Goal: Task Accomplishment & Management: Use online tool/utility

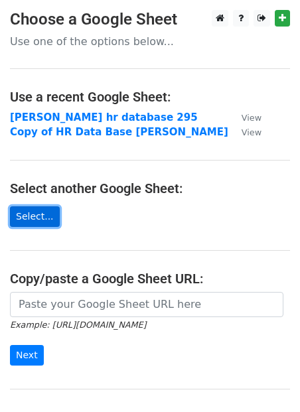
click at [44, 207] on link "Select..." at bounding box center [35, 216] width 50 height 21
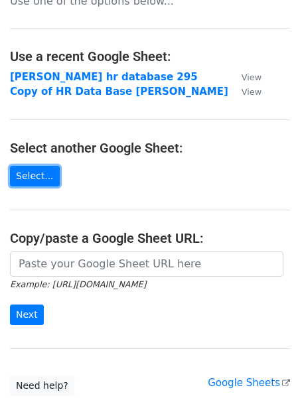
scroll to position [41, 0]
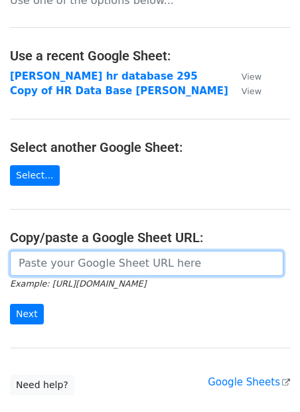
click at [78, 261] on input "url" at bounding box center [146, 263] width 273 height 25
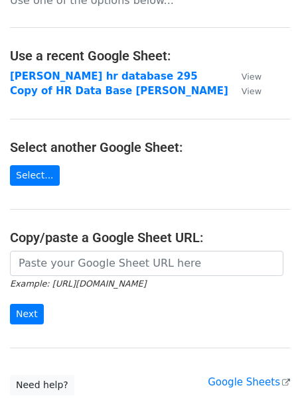
click at [70, 146] on h4 "Select another Google Sheet:" at bounding box center [150, 147] width 280 height 16
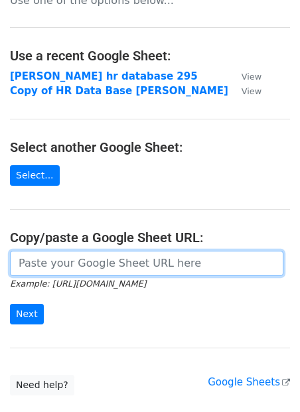
click at [52, 257] on input "url" at bounding box center [146, 263] width 273 height 25
paste input "https://docs.google.com/spreadsheets/d/1k_TNlGfGwPPPLUO0ZBuTDXBE6CasCwRa4S9VjD9…"
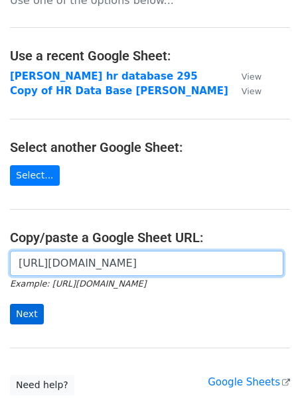
type input "https://docs.google.com/spreadsheets/d/1k_TNlGfGwPPPLUO0ZBuTDXBE6CasCwRa4S9VjD9…"
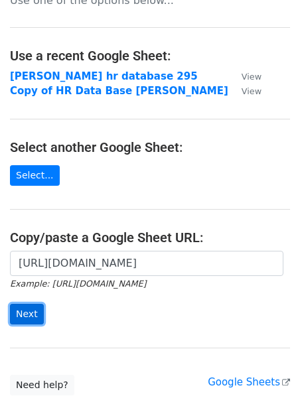
scroll to position [0, 0]
click at [30, 304] on input "Next" at bounding box center [27, 314] width 34 height 21
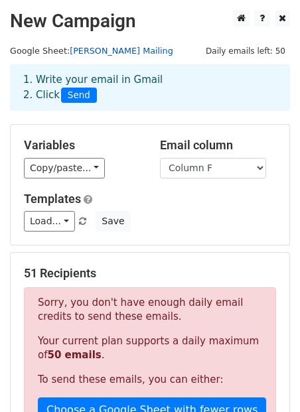
click at [106, 47] on link "Raunaq Singh Mailing" at bounding box center [121, 51] width 103 height 10
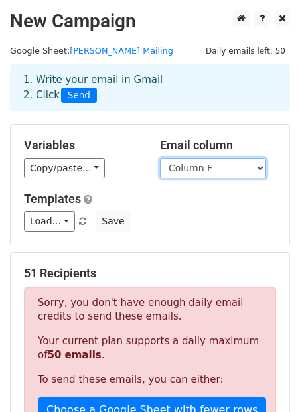
click at [176, 161] on select "Column A Column B Column C Column D Column E Column F Column G" at bounding box center [213, 168] width 106 height 21
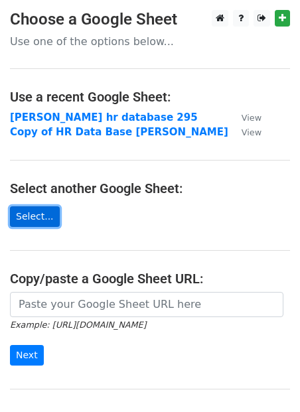
click at [45, 210] on link "Select..." at bounding box center [35, 216] width 50 height 21
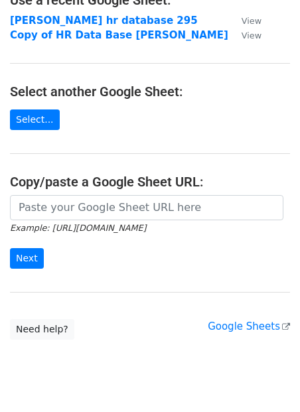
scroll to position [99, 0]
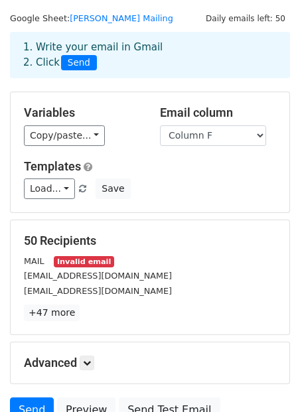
scroll to position [34, 0]
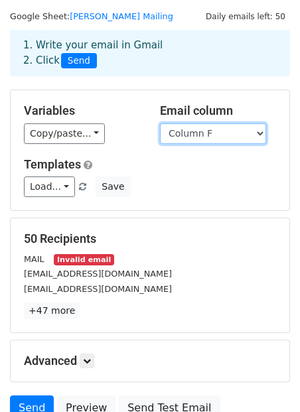
click at [210, 131] on select "Column A Column B Column C Column D Column E Column F Column G" at bounding box center [213, 133] width 106 height 21
click at [160, 123] on select "Column A Column B Column C Column D Column E Column F Column G" at bounding box center [213, 133] width 106 height 21
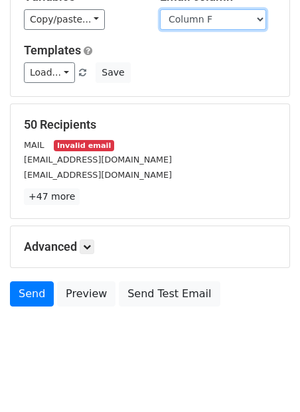
scroll to position [156, 0]
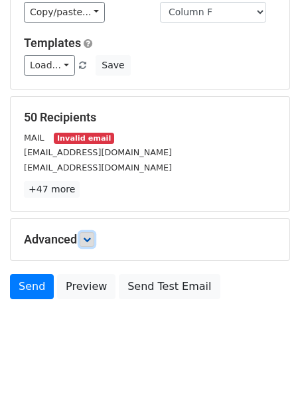
click at [91, 242] on icon at bounding box center [87, 239] width 8 height 8
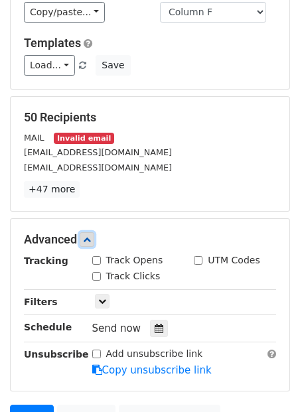
click at [91, 242] on icon at bounding box center [87, 239] width 8 height 8
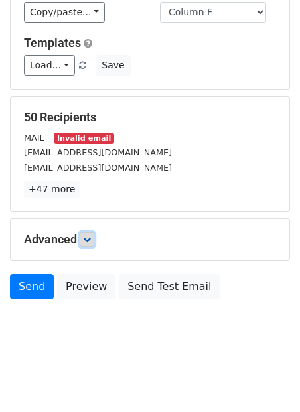
click at [91, 242] on icon at bounding box center [87, 239] width 8 height 8
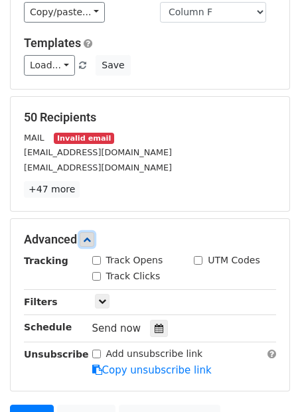
click at [91, 242] on icon at bounding box center [87, 239] width 8 height 8
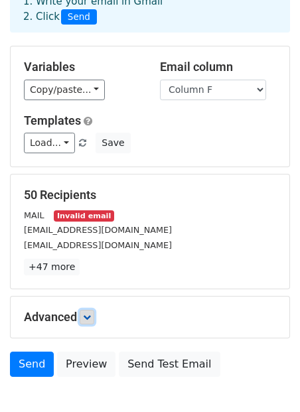
scroll to position [81, 0]
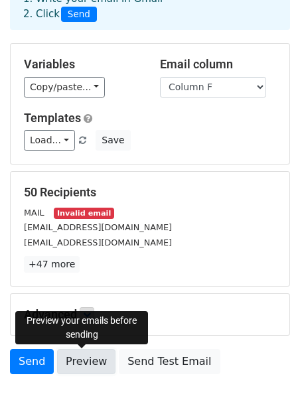
click at [86, 365] on link "Preview" at bounding box center [86, 361] width 58 height 25
click at [77, 357] on link "Preview" at bounding box center [86, 361] width 58 height 25
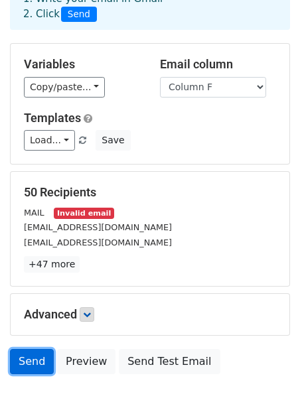
click at [17, 358] on link "Send" at bounding box center [32, 361] width 44 height 25
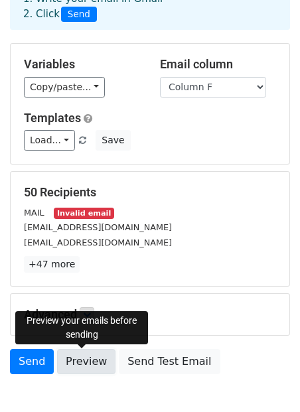
click at [87, 369] on link "Preview" at bounding box center [86, 361] width 58 height 25
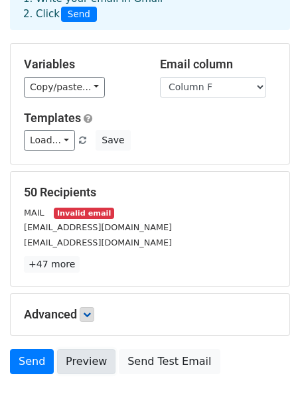
click at [82, 359] on link "Preview" at bounding box center [86, 361] width 58 height 25
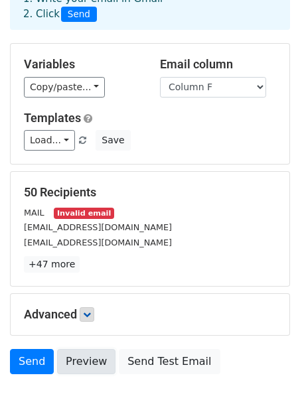
click at [82, 359] on link "Preview" at bounding box center [86, 361] width 58 height 25
click at [102, 359] on link "Preview" at bounding box center [86, 361] width 58 height 25
click at [101, 356] on link "Preview" at bounding box center [86, 361] width 58 height 25
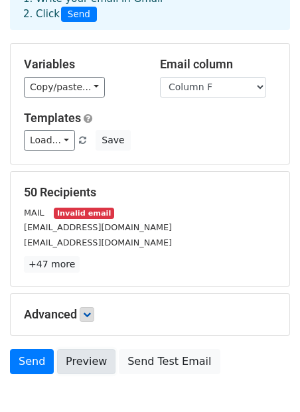
click at [101, 356] on link "Preview" at bounding box center [86, 361] width 58 height 25
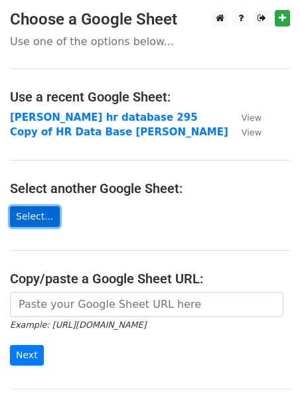
click at [37, 217] on link "Select..." at bounding box center [35, 216] width 50 height 21
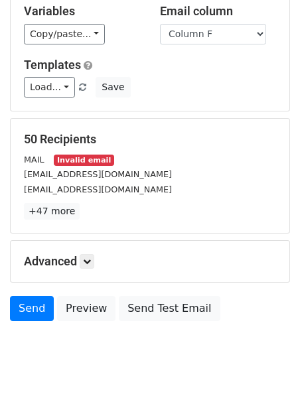
scroll to position [156, 0]
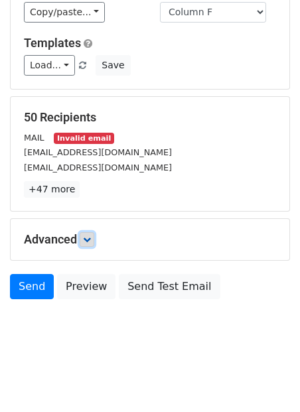
click at [94, 244] on link at bounding box center [87, 239] width 15 height 15
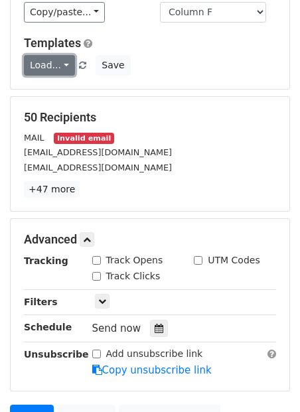
click at [64, 65] on link "Load..." at bounding box center [49, 65] width 51 height 21
click at [64, 64] on link "Load..." at bounding box center [49, 65] width 51 height 21
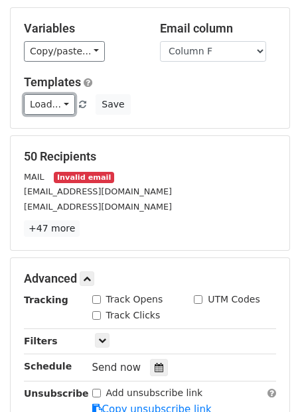
scroll to position [112, 0]
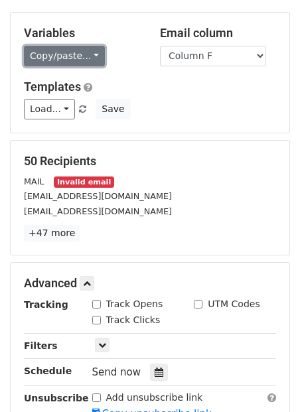
click at [74, 54] on link "Copy/paste..." at bounding box center [64, 56] width 81 height 21
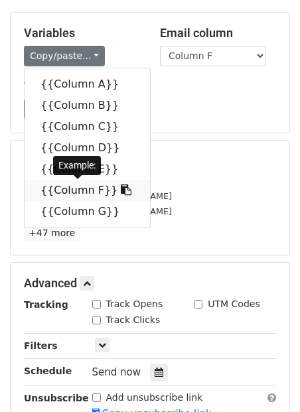
click at [62, 186] on link "{{Column F}}" at bounding box center [87, 190] width 125 height 21
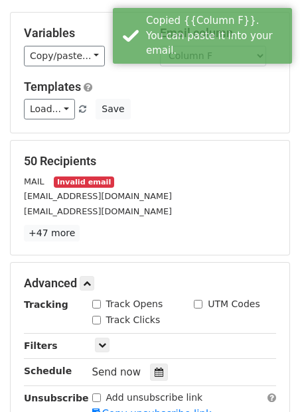
click at [192, 105] on div "Load... No templates saved Save" at bounding box center [150, 109] width 272 height 21
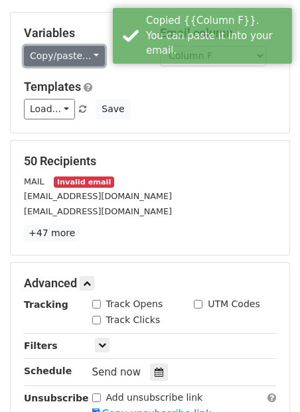
click at [66, 55] on link "Copy/paste..." at bounding box center [64, 56] width 81 height 21
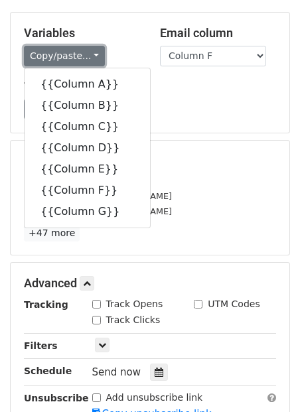
click at [66, 55] on link "Copy/paste..." at bounding box center [64, 56] width 81 height 21
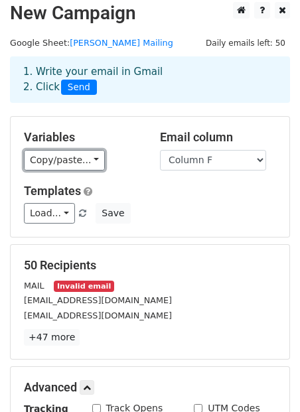
scroll to position [0, 0]
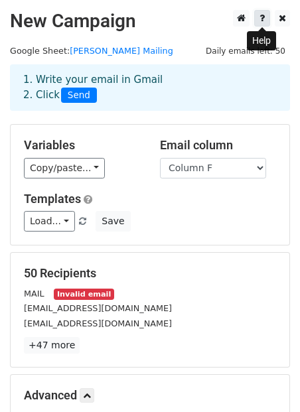
click at [262, 19] on icon at bounding box center [261, 17] width 5 height 9
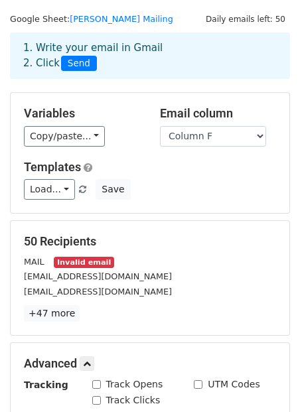
scroll to position [286, 0]
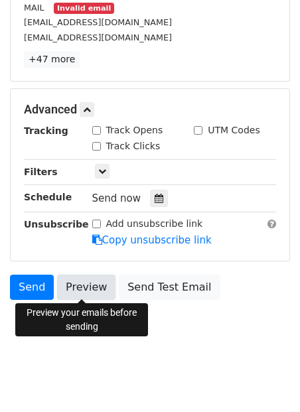
click at [92, 293] on link "Preview" at bounding box center [86, 286] width 58 height 25
click at [93, 285] on link "Preview" at bounding box center [86, 286] width 58 height 25
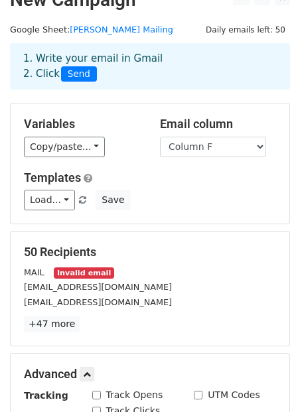
scroll to position [23, 0]
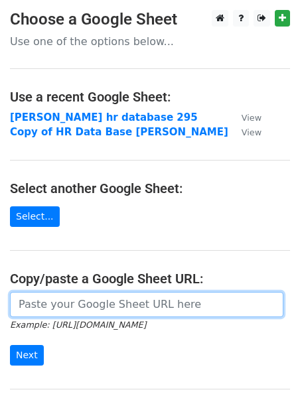
click at [42, 306] on input "url" at bounding box center [146, 304] width 273 height 25
paste input "[URL][DOMAIN_NAME]"
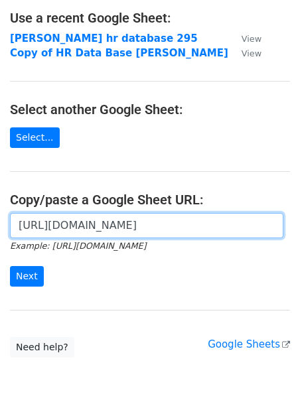
scroll to position [99, 0]
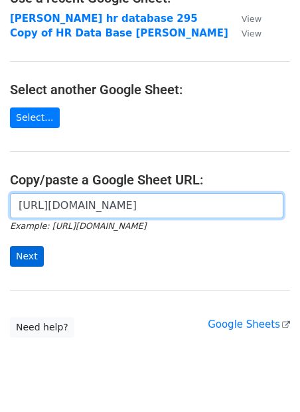
type input "[URL][DOMAIN_NAME]"
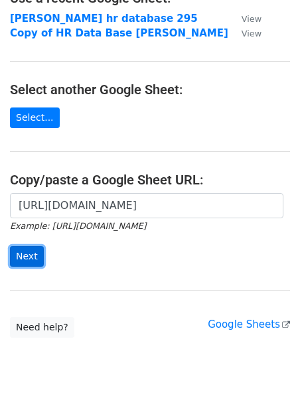
click at [27, 261] on input "Next" at bounding box center [27, 256] width 34 height 21
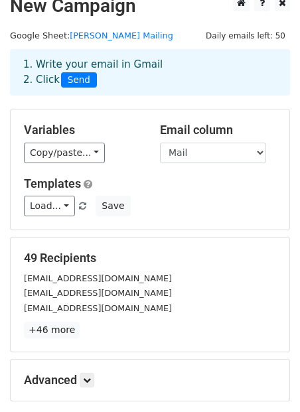
scroll to position [25, 0]
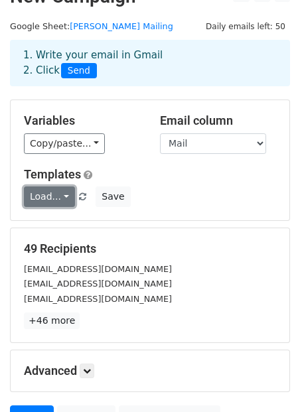
click at [58, 193] on link "Load..." at bounding box center [49, 196] width 51 height 21
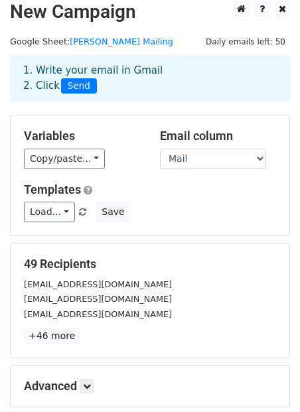
scroll to position [156, 0]
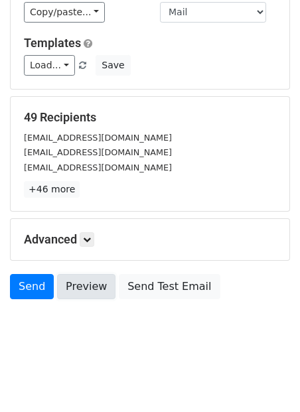
click at [89, 282] on link "Preview" at bounding box center [86, 286] width 58 height 25
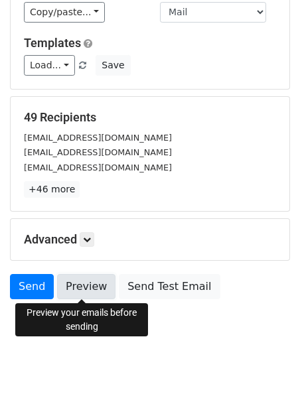
click at [80, 277] on link "Preview" at bounding box center [86, 286] width 58 height 25
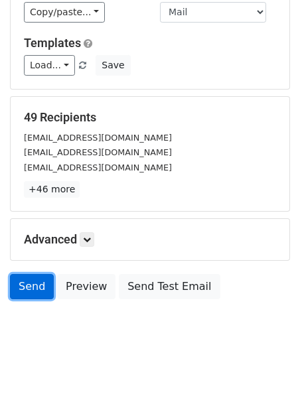
click at [38, 286] on link "Send" at bounding box center [32, 286] width 44 height 25
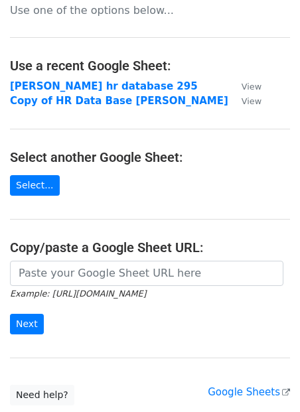
scroll to position [36, 0]
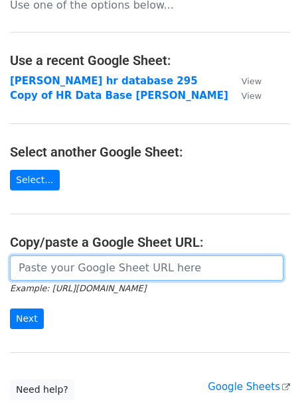
click at [95, 257] on input "url" at bounding box center [146, 267] width 273 height 25
paste input "{{Company}}"
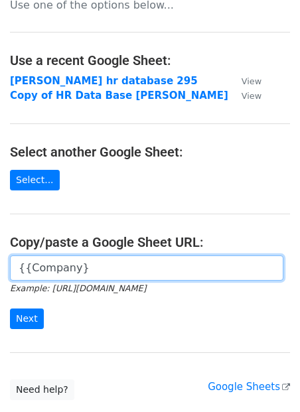
type input "{{Company}}"
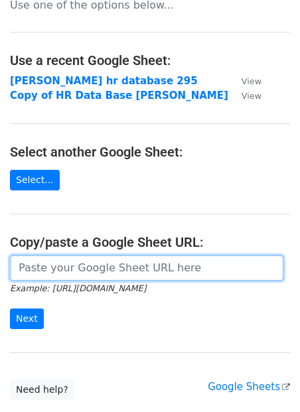
scroll to position [131, 0]
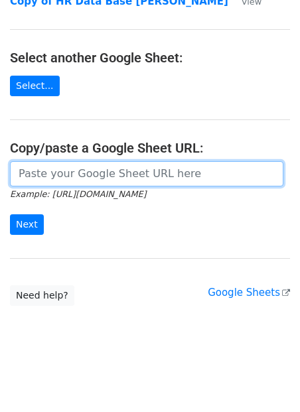
click at [78, 180] on input "url" at bounding box center [146, 173] width 273 height 25
click at [55, 176] on input "url" at bounding box center [146, 173] width 273 height 25
type input "https://docs.google.com/spreadsheets/d/1k_TNlGfGwPPPLUO0ZBuTDXBE6CasCwRa4S9VjD9…"
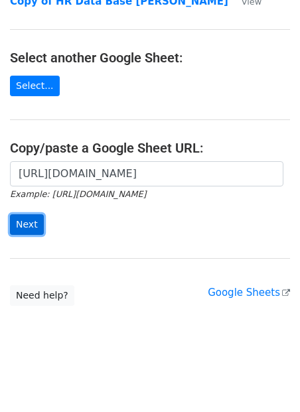
click at [36, 214] on input "Next" at bounding box center [27, 224] width 34 height 21
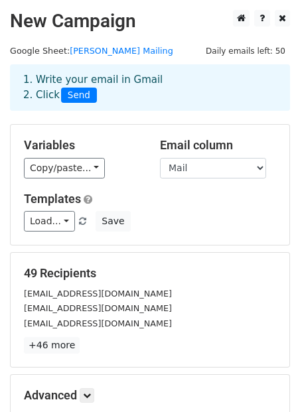
scroll to position [156, 0]
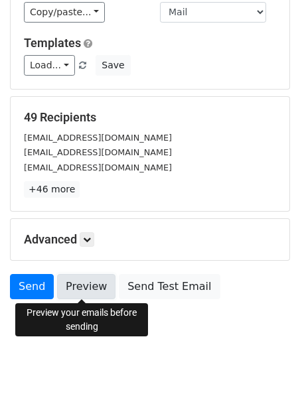
click at [97, 277] on link "Preview" at bounding box center [86, 286] width 58 height 25
